Goal: Use online tool/utility: Utilize a website feature to perform a specific function

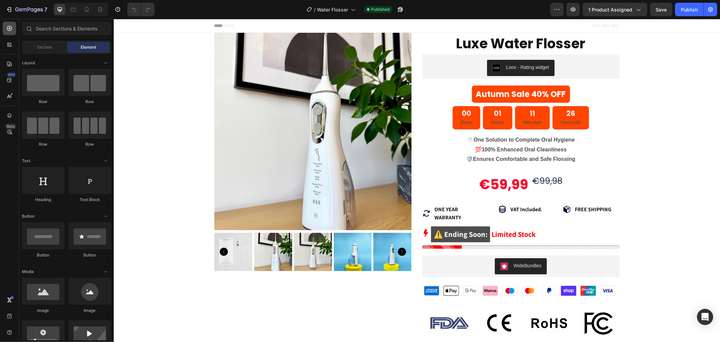
click at [10, 28] on icon at bounding box center [9, 28] width 7 height 7
click at [53, 28] on input "text" at bounding box center [66, 29] width 89 height 14
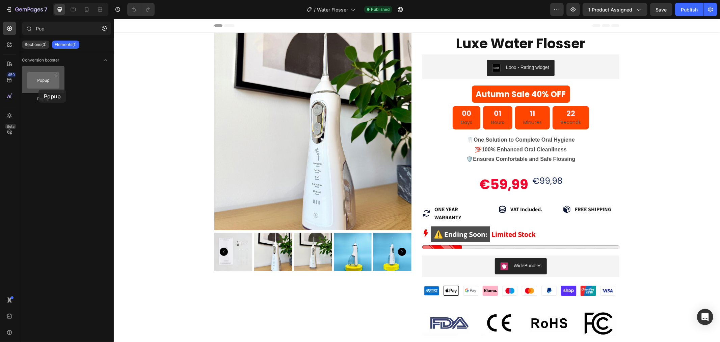
click at [38, 89] on div at bounding box center [43, 79] width 43 height 27
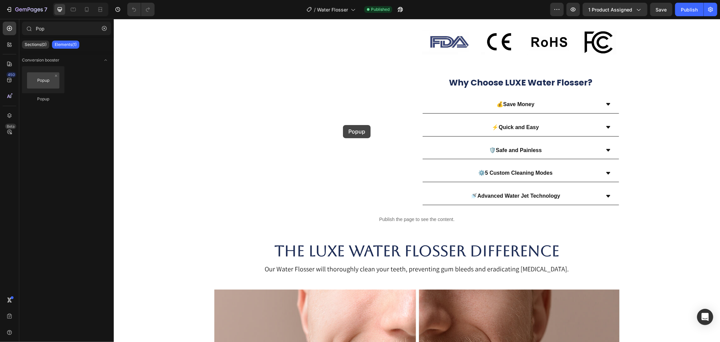
scroll to position [209, 0]
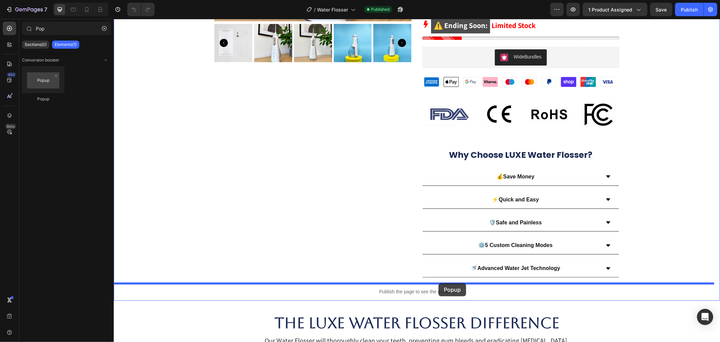
drag, startPoint x: 152, startPoint y: 105, endPoint x: 439, endPoint y: 283, distance: 336.9
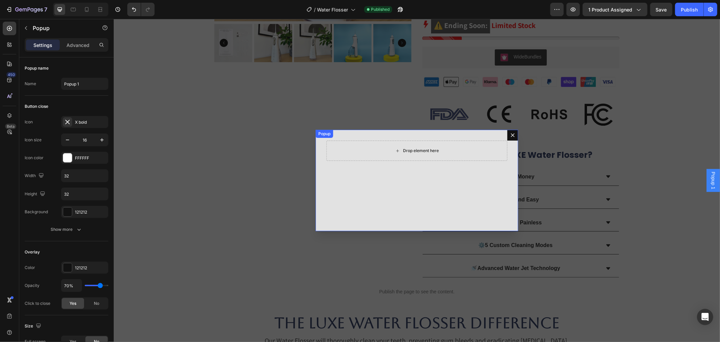
click at [417, 146] on div "Drop element here" at bounding box center [416, 150] width 55 height 11
click at [373, 144] on div "Drop element here" at bounding box center [416, 150] width 181 height 20
click at [374, 152] on div "Drop element here" at bounding box center [416, 150] width 181 height 20
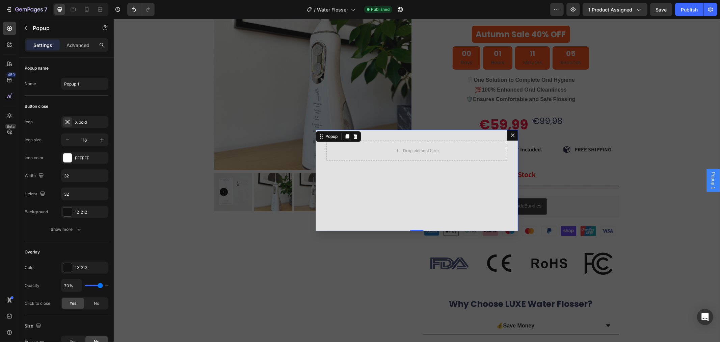
scroll to position [59, 0]
click at [27, 34] on div "Popup" at bounding box center [57, 28] width 77 height 18
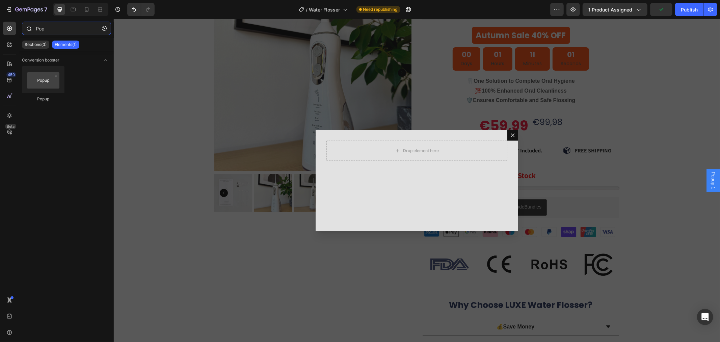
drag, startPoint x: 49, startPoint y: 27, endPoint x: 42, endPoint y: 26, distance: 7.8
click at [42, 26] on input "Pop" at bounding box center [66, 29] width 89 height 14
click at [53, 29] on input "Pop" at bounding box center [66, 29] width 89 height 14
drag, startPoint x: 53, startPoint y: 29, endPoint x: 35, endPoint y: 28, distance: 18.6
click at [35, 28] on div "Pop" at bounding box center [66, 30] width 95 height 16
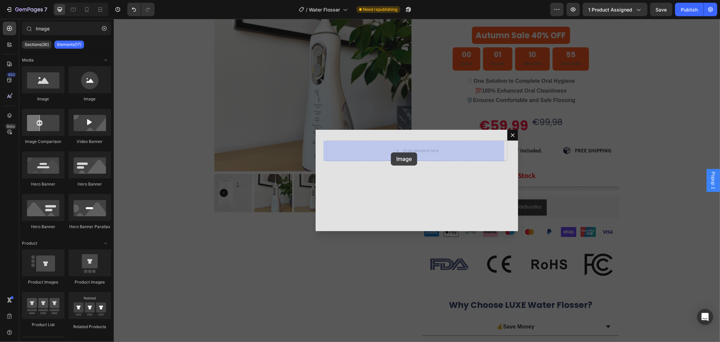
drag, startPoint x: 153, startPoint y: 108, endPoint x: 373, endPoint y: 157, distance: 225.9
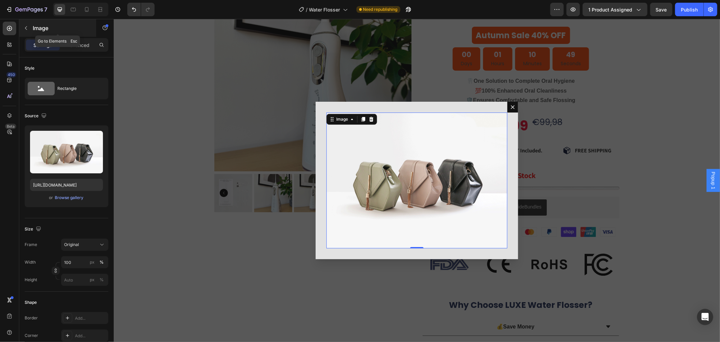
click at [28, 28] on icon "button" at bounding box center [25, 27] width 5 height 5
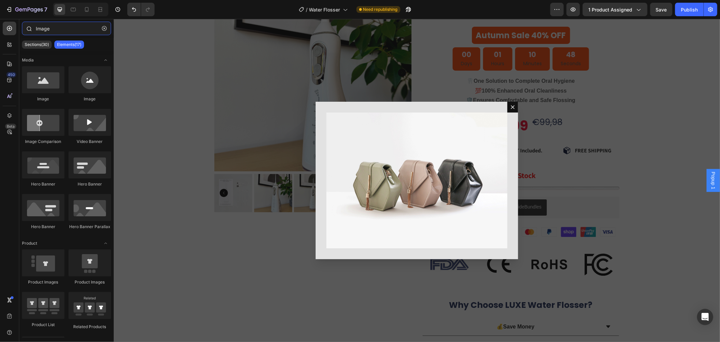
drag, startPoint x: 50, startPoint y: 30, endPoint x: 31, endPoint y: 31, distance: 19.0
click at [31, 31] on div "Image" at bounding box center [66, 30] width 95 height 16
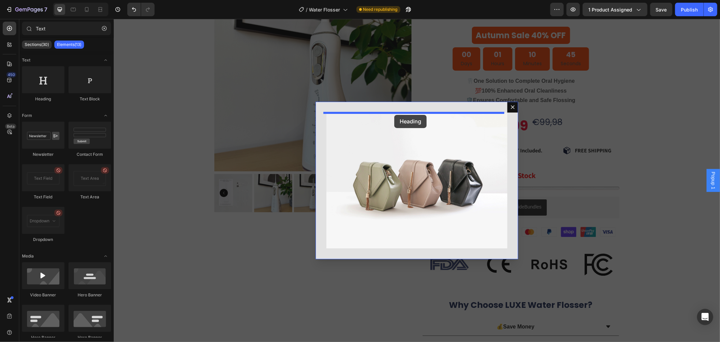
drag, startPoint x: 154, startPoint y: 103, endPoint x: 394, endPoint y: 114, distance: 240.3
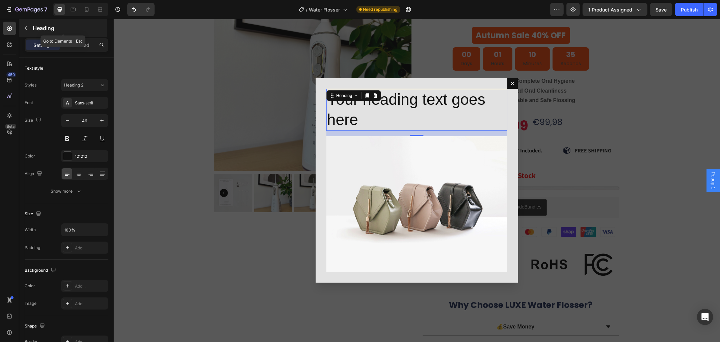
click at [28, 22] on div "Heading" at bounding box center [63, 28] width 88 height 18
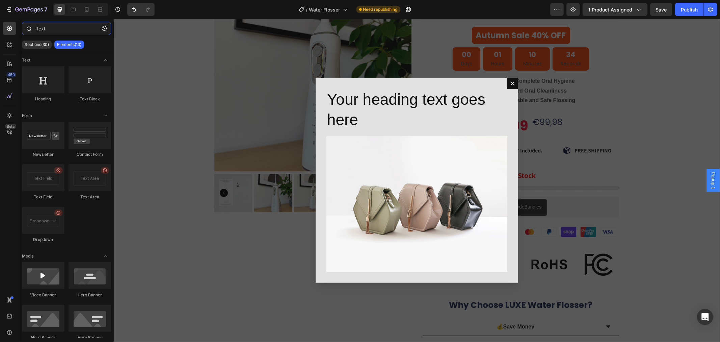
drag, startPoint x: 52, startPoint y: 28, endPoint x: 29, endPoint y: 26, distance: 23.0
click at [29, 26] on div "Text" at bounding box center [66, 30] width 95 height 16
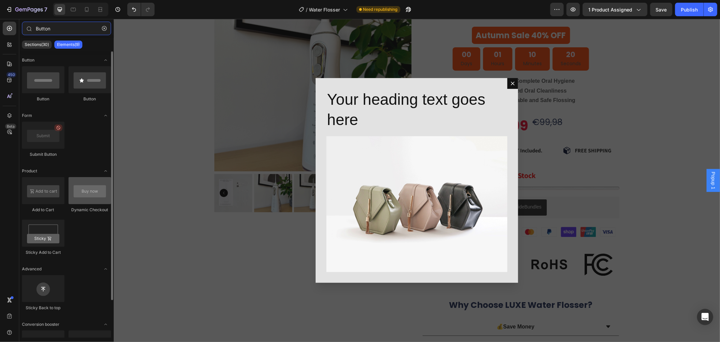
type input "Button"
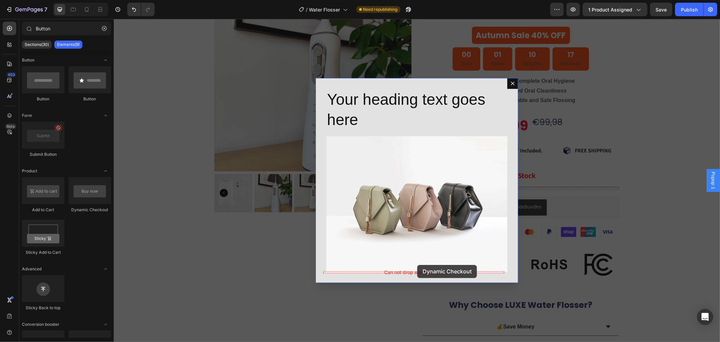
drag, startPoint x: 195, startPoint y: 210, endPoint x: 416, endPoint y: 264, distance: 228.1
drag, startPoint x: 197, startPoint y: 213, endPoint x: 421, endPoint y: 266, distance: 230.5
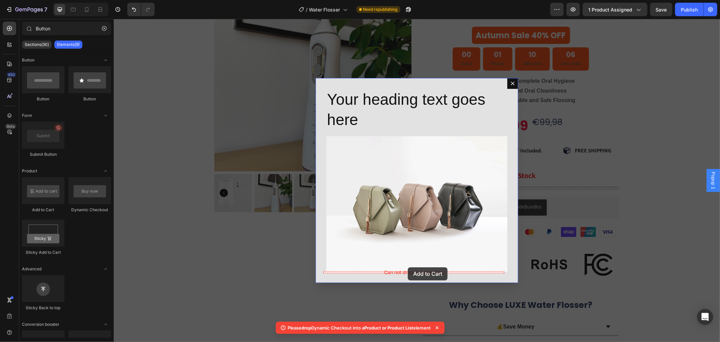
drag, startPoint x: 162, startPoint y: 211, endPoint x: 408, endPoint y: 267, distance: 251.4
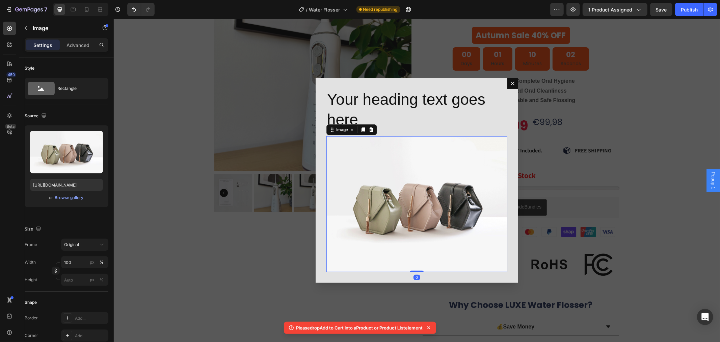
click at [387, 187] on img "Dialog body" at bounding box center [416, 204] width 181 height 136
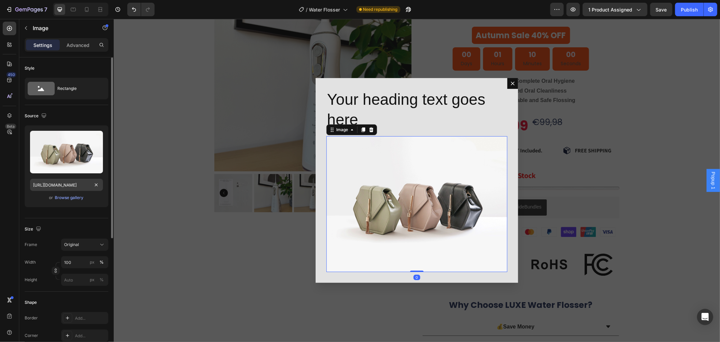
click at [61, 186] on input "[URL][DOMAIN_NAME]" at bounding box center [66, 185] width 73 height 12
click at [370, 129] on icon "Dialog body" at bounding box center [370, 129] width 5 height 5
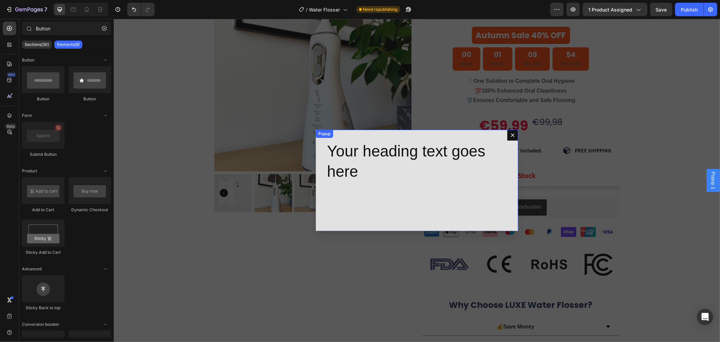
click at [380, 180] on h2 "Your heading text goes here" at bounding box center [416, 161] width 181 height 42
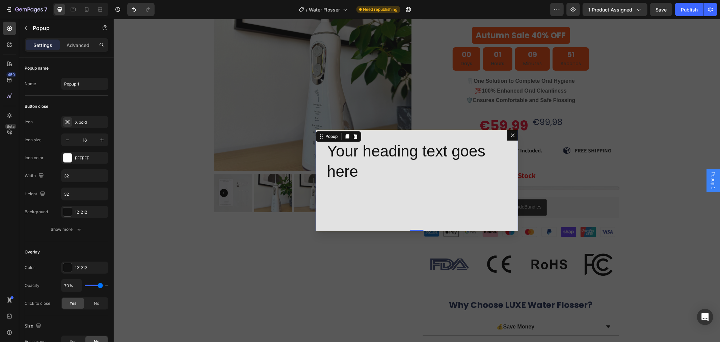
click at [510, 136] on icon "Dialog content" at bounding box center [512, 134] width 5 height 5
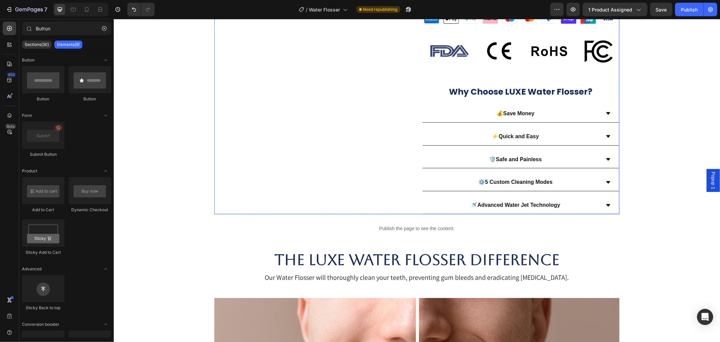
scroll to position [284, 0]
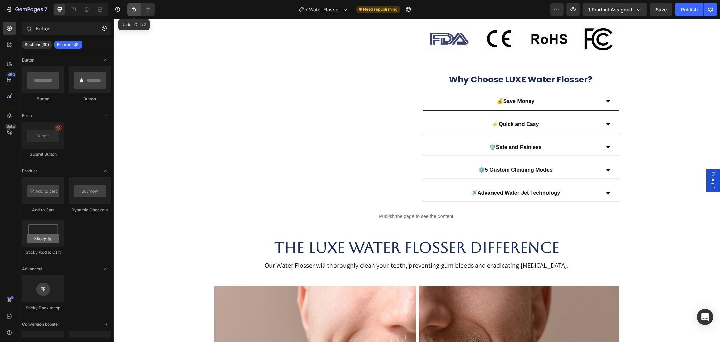
click at [135, 10] on icon "Undo/Redo" at bounding box center [134, 9] width 7 height 7
click at [134, 10] on icon "Undo/Redo" at bounding box center [134, 9] width 7 height 7
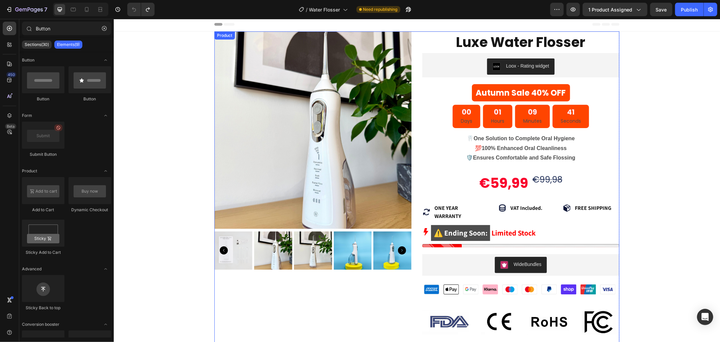
scroll to position [0, 0]
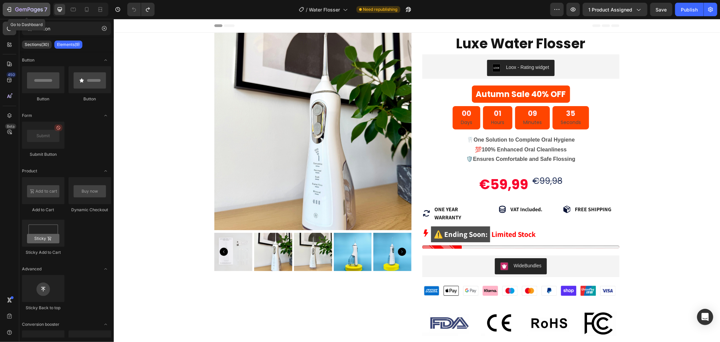
click at [8, 10] on icon "button" at bounding box center [9, 9] width 7 height 7
